Goal: Task Accomplishment & Management: Manage account settings

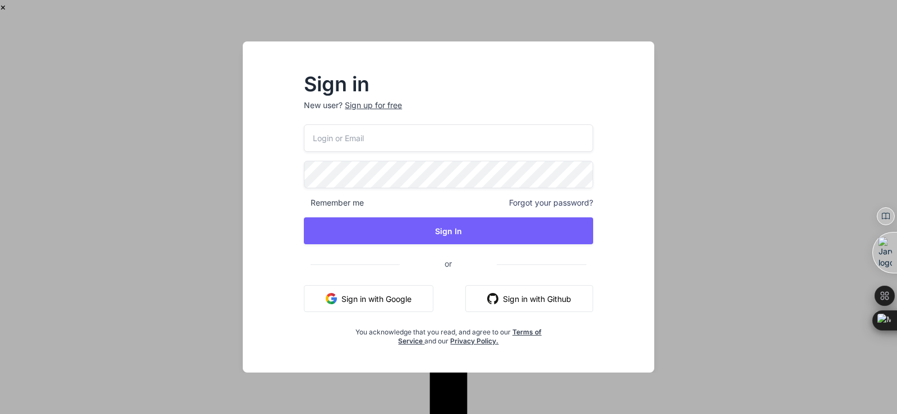
click at [323, 138] on input "email" at bounding box center [448, 137] width 289 height 27
paste input "[EMAIL_ADDRESS][DOMAIN_NAME]"
type input "[EMAIL_ADDRESS][DOMAIN_NAME]"
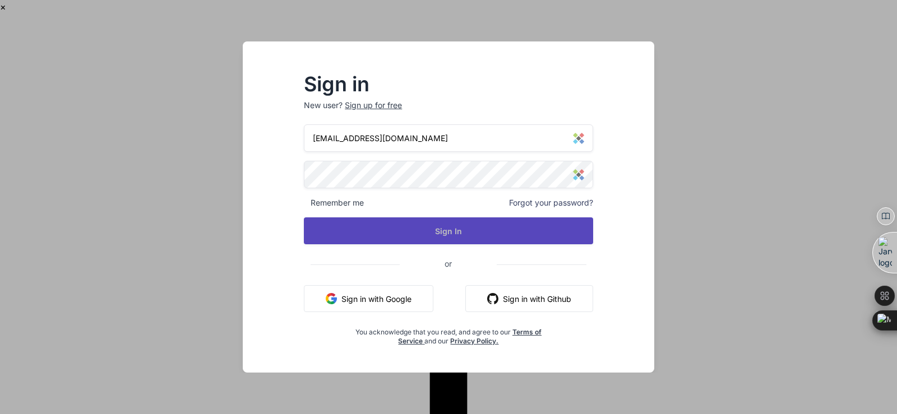
click at [368, 228] on button "Sign In" at bounding box center [448, 230] width 289 height 27
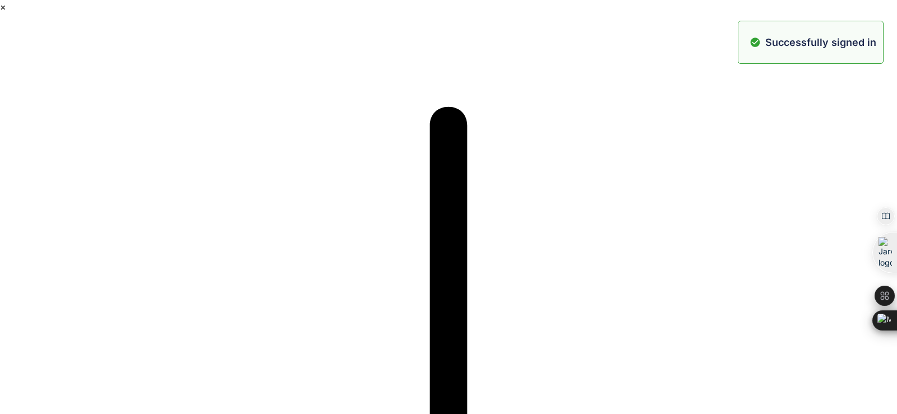
type textarea "x"
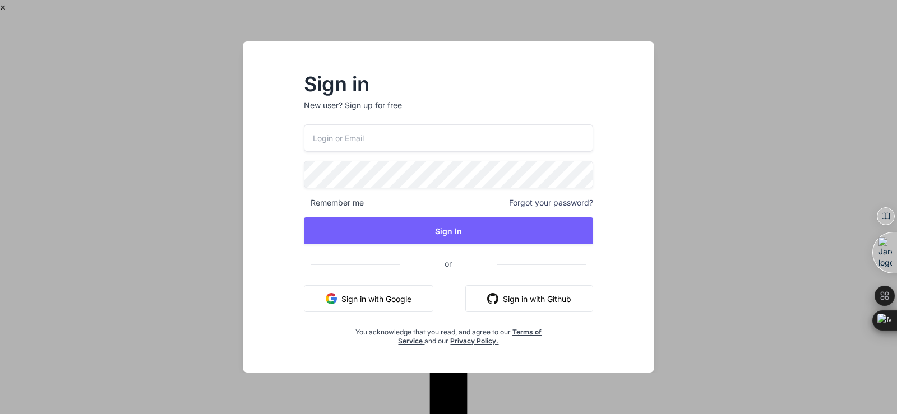
click at [355, 137] on input "email" at bounding box center [448, 137] width 289 height 27
type input "[EMAIL_ADDRESS][DOMAIN_NAME]"
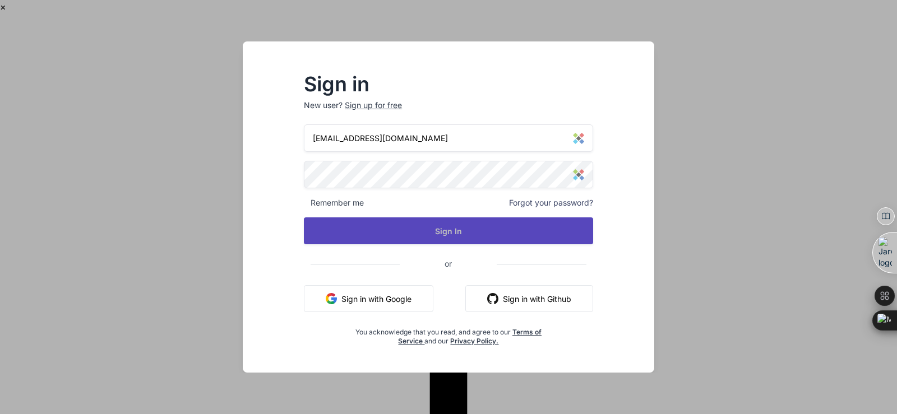
click at [407, 234] on button "Sign In" at bounding box center [448, 230] width 289 height 27
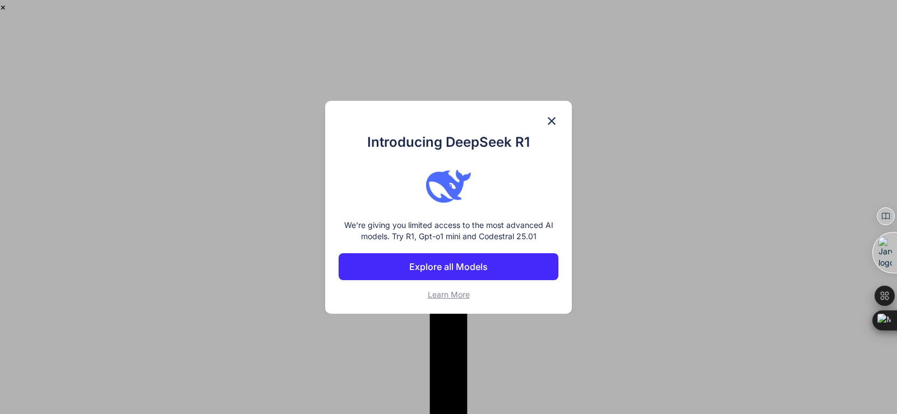
click at [548, 123] on img at bounding box center [551, 120] width 13 height 13
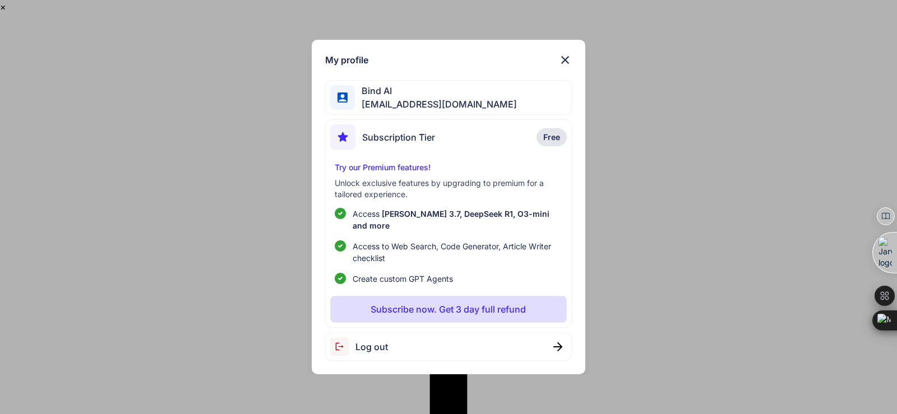
click at [376, 347] on span "Log out" at bounding box center [371, 346] width 33 height 13
